Goal: Information Seeking & Learning: Learn about a topic

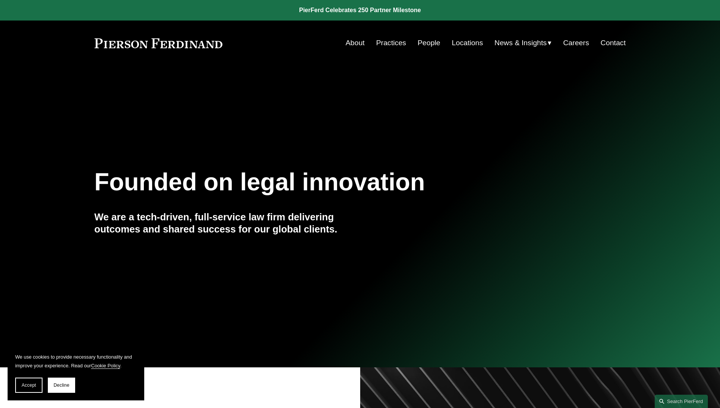
click at [429, 42] on link "People" at bounding box center [428, 43] width 23 height 14
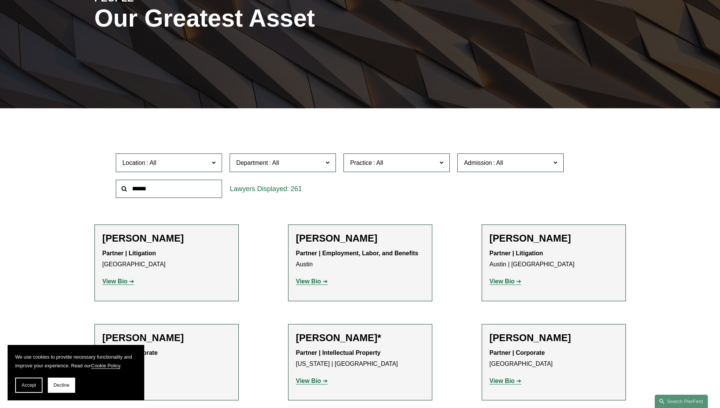
scroll to position [114, 0]
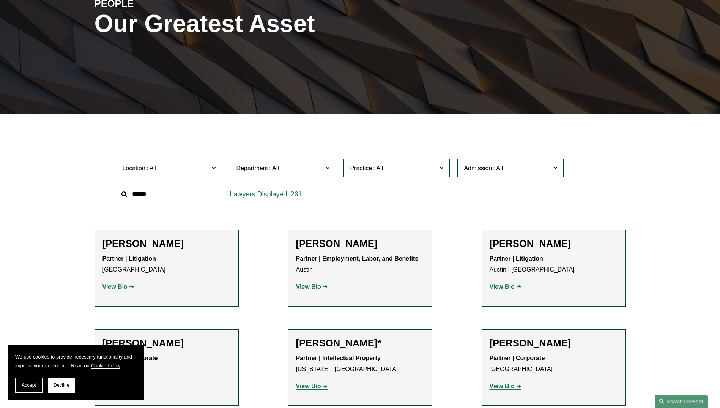
click at [216, 170] on span at bounding box center [214, 167] width 4 height 10
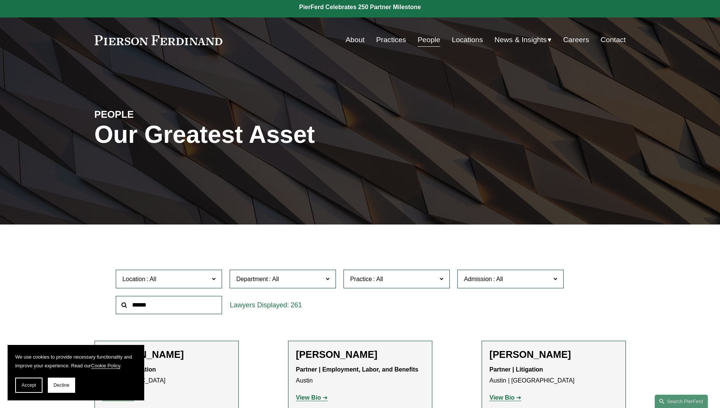
scroll to position [0, 0]
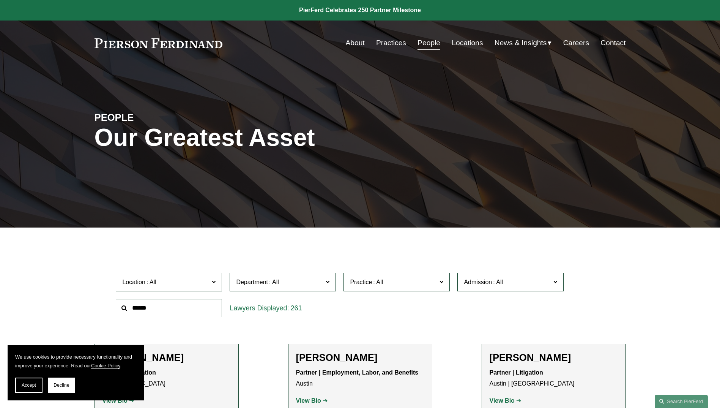
click at [212, 237] on div at bounding box center [360, 232] width 720 height 11
click at [556, 278] on span at bounding box center [555, 281] width 4 height 10
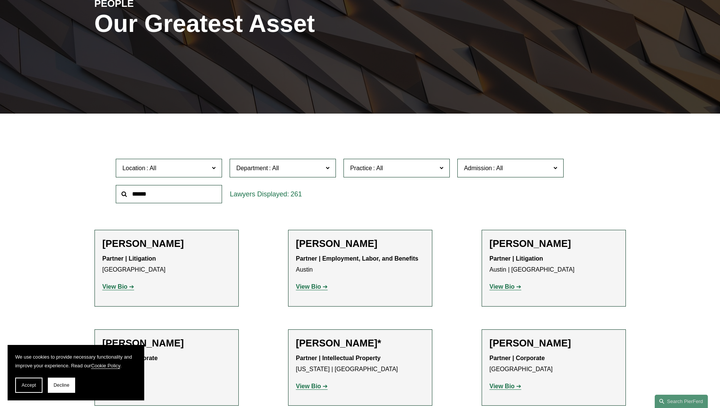
scroll to position [379, 0]
click at [0, 0] on link "Nevada" at bounding box center [0, 0] width 0 height 0
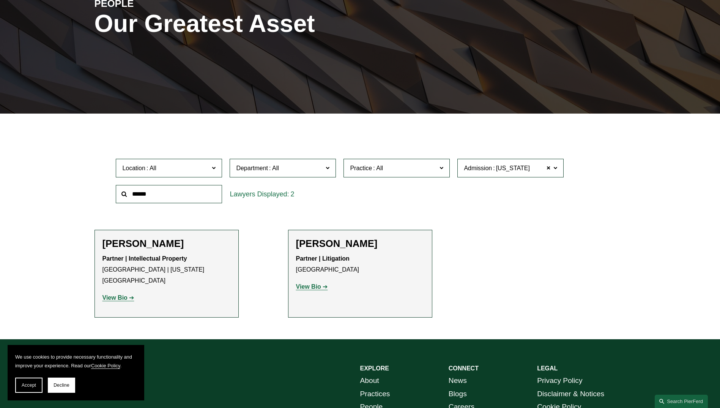
click at [114, 294] on strong "View Bio" at bounding box center [114, 297] width 25 height 6
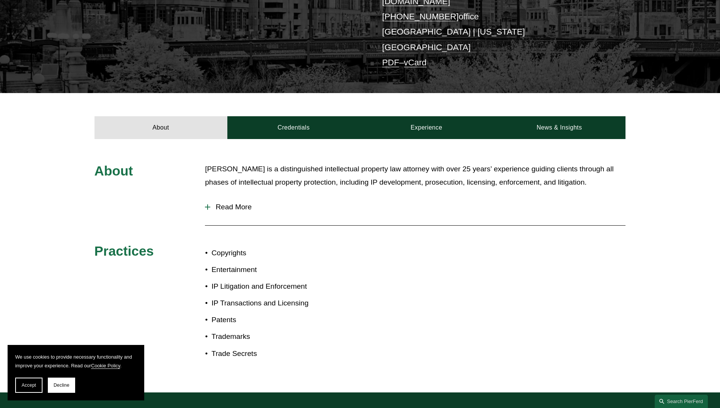
scroll to position [172, 0]
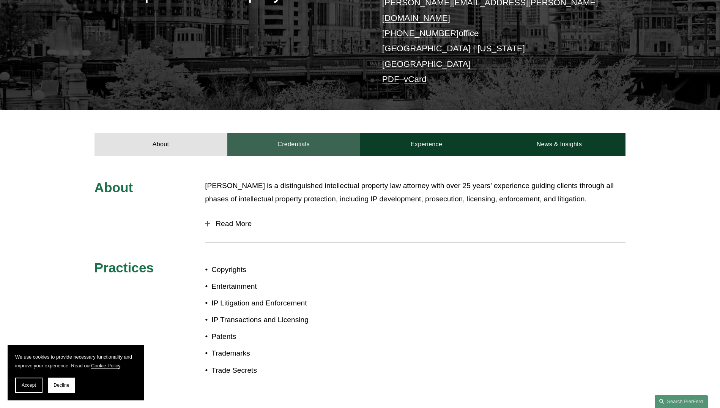
click at [294, 133] on link "Credentials" at bounding box center [293, 144] width 133 height 23
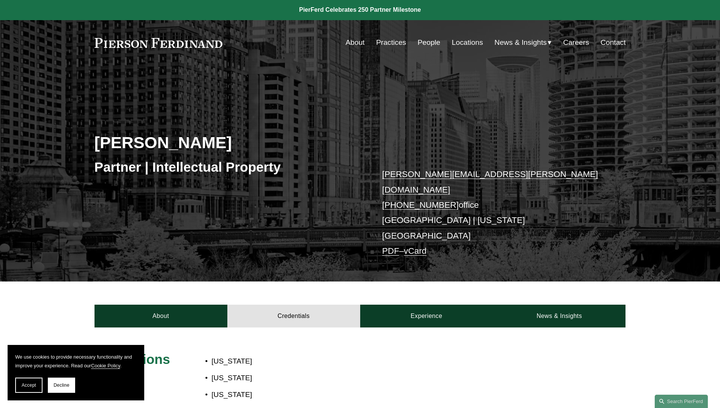
scroll to position [0, 0]
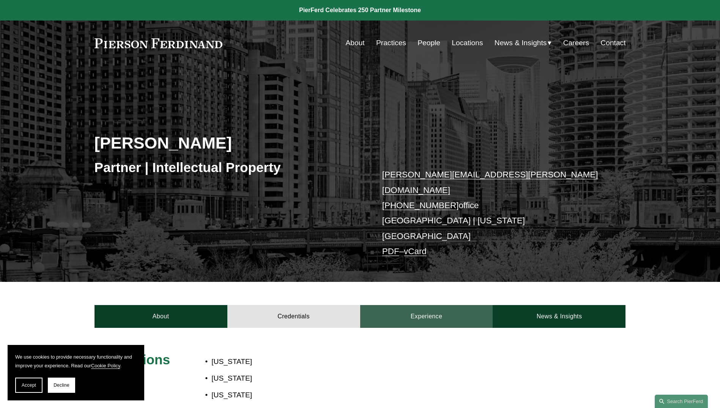
click at [416, 305] on link "Experience" at bounding box center [426, 316] width 133 height 23
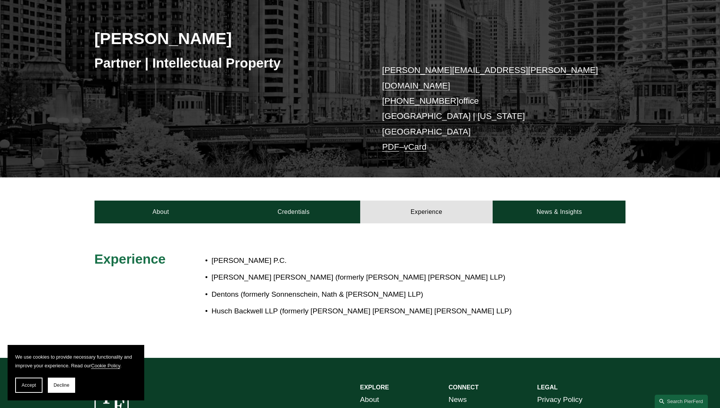
scroll to position [114, 0]
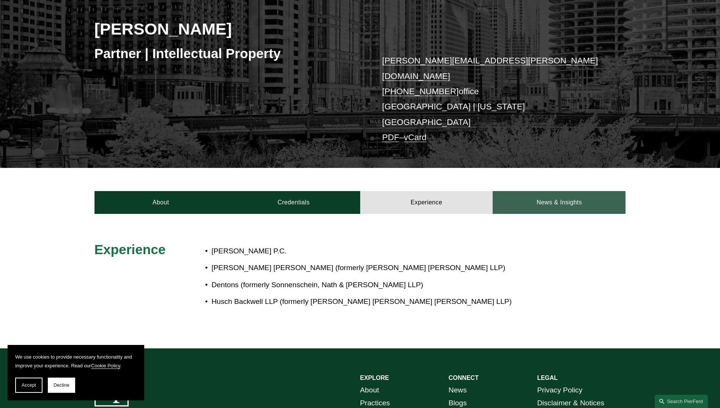
click at [542, 191] on link "News & Insights" at bounding box center [559, 202] width 133 height 23
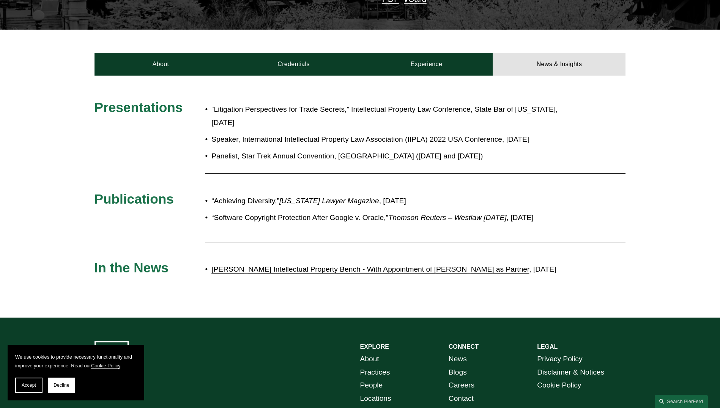
scroll to position [266, 0]
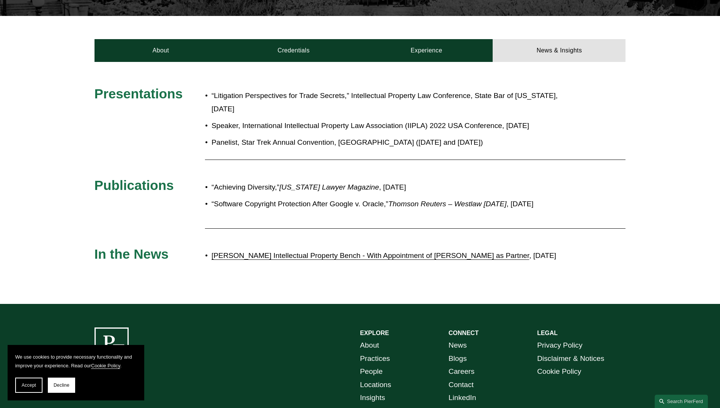
click at [322, 251] on link "[PERSON_NAME] Intellectual Property Bench - With Appointment of [PERSON_NAME] a…" at bounding box center [370, 255] width 318 height 8
